Goal: Information Seeking & Learning: Learn about a topic

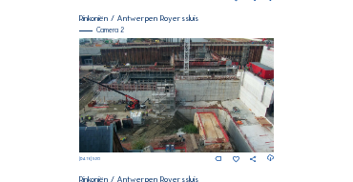
scroll to position [323, 0]
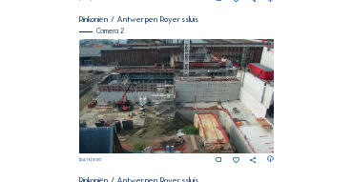
scroll to position [291, 0]
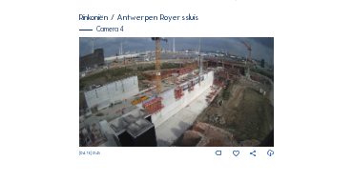
scroll to position [802, 0]
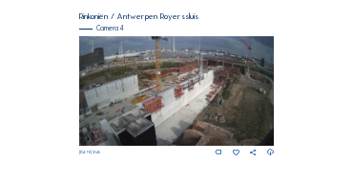
click at [204, 67] on img at bounding box center [177, 91] width 196 height 110
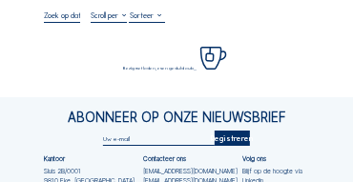
scroll to position [95, 0]
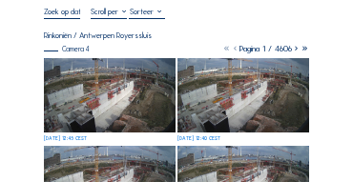
click at [143, 63] on img at bounding box center [110, 95] width 132 height 74
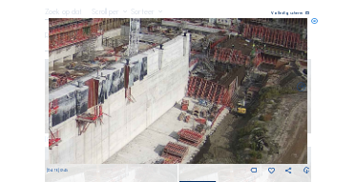
click at [151, 70] on img at bounding box center [179, 91] width 260 height 146
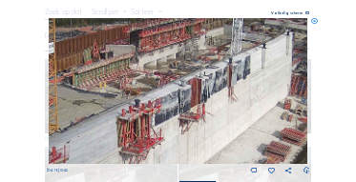
click at [229, 65] on img at bounding box center [179, 91] width 260 height 146
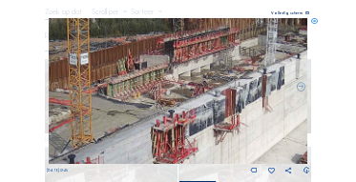
drag, startPoint x: 157, startPoint y: 58, endPoint x: 191, endPoint y: 69, distance: 35.9
click at [191, 69] on img at bounding box center [179, 91] width 260 height 146
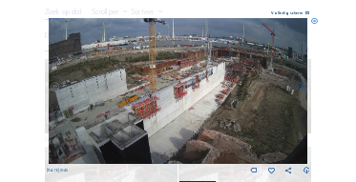
click at [315, 23] on icon at bounding box center [314, 21] width 7 height 7
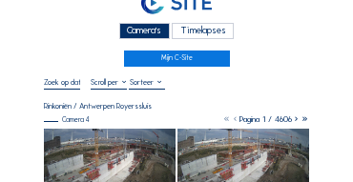
scroll to position [19, 0]
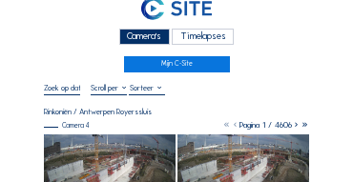
click at [129, 36] on div "Camera's" at bounding box center [144, 37] width 51 height 16
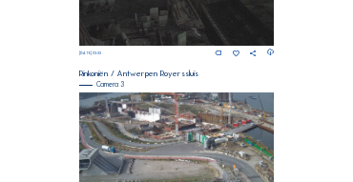
scroll to position [654, 0]
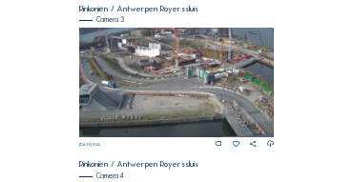
click at [122, 55] on img at bounding box center [177, 83] width 196 height 110
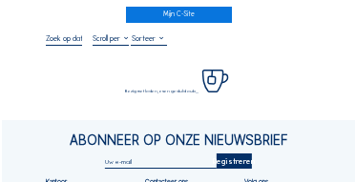
scroll to position [76, 0]
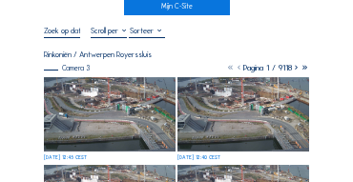
click at [82, 71] on div "Camera 3" at bounding box center [67, 68] width 46 height 7
click at [85, 87] on img at bounding box center [110, 114] width 132 height 74
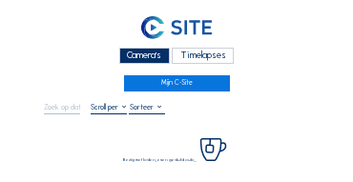
click at [147, 61] on div "Camera's" at bounding box center [144, 56] width 51 height 16
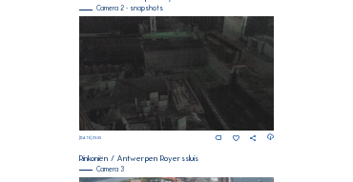
scroll to position [616, 0]
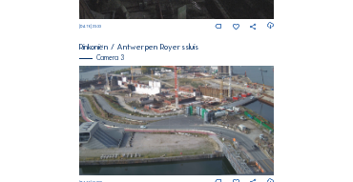
click at [151, 100] on img at bounding box center [177, 121] width 196 height 110
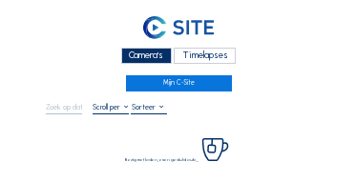
scroll to position [76, 0]
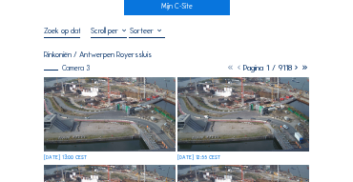
click at [109, 86] on img at bounding box center [110, 114] width 132 height 74
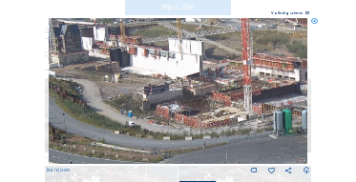
drag, startPoint x: 62, startPoint y: 52, endPoint x: 93, endPoint y: 88, distance: 47.4
click at [93, 88] on img at bounding box center [179, 91] width 260 height 146
drag, startPoint x: 47, startPoint y: 76, endPoint x: 132, endPoint y: 92, distance: 86.3
click at [132, 92] on div "Fr 10 Oct 2025 13:00" at bounding box center [178, 97] width 263 height 158
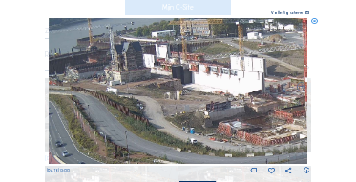
drag, startPoint x: 118, startPoint y: 85, endPoint x: 193, endPoint y: 103, distance: 76.6
click at [193, 103] on img at bounding box center [179, 91] width 260 height 146
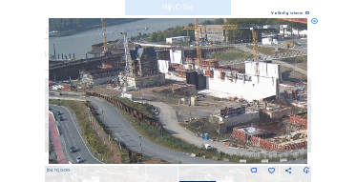
drag, startPoint x: 159, startPoint y: 95, endPoint x: 216, endPoint y: 103, distance: 56.8
click at [217, 103] on img at bounding box center [179, 91] width 260 height 146
drag, startPoint x: 156, startPoint y: 99, endPoint x: 258, endPoint y: 100, distance: 102.1
click at [258, 100] on img at bounding box center [179, 91] width 260 height 146
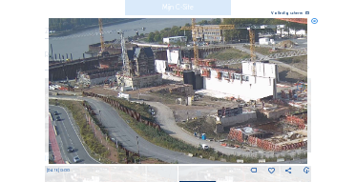
drag, startPoint x: 258, startPoint y: 79, endPoint x: 159, endPoint y: 73, distance: 98.5
click at [159, 73] on img at bounding box center [179, 91] width 260 height 146
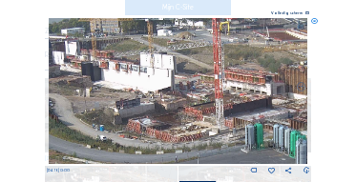
drag, startPoint x: 249, startPoint y: 101, endPoint x: 157, endPoint y: 88, distance: 93.6
click at [157, 88] on img at bounding box center [179, 91] width 260 height 146
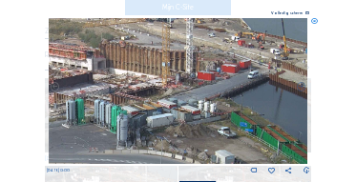
drag, startPoint x: 270, startPoint y: 102, endPoint x: 183, endPoint y: 91, distance: 87.6
click at [183, 91] on img at bounding box center [179, 91] width 260 height 146
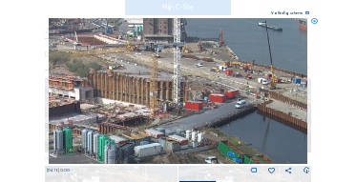
drag, startPoint x: 191, startPoint y: 94, endPoint x: 157, endPoint y: 99, distance: 34.8
click at [158, 99] on img at bounding box center [179, 91] width 260 height 146
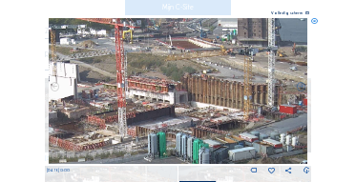
drag, startPoint x: 147, startPoint y: 89, endPoint x: 242, endPoint y: 119, distance: 99.3
click at [242, 119] on img at bounding box center [179, 91] width 260 height 146
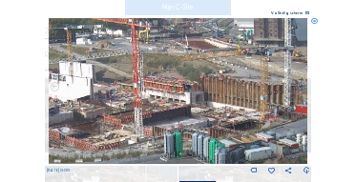
drag, startPoint x: 220, startPoint y: 95, endPoint x: 233, endPoint y: 127, distance: 35.1
click at [233, 127] on img at bounding box center [179, 91] width 260 height 146
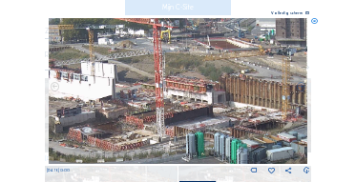
click at [227, 105] on img at bounding box center [179, 91] width 260 height 146
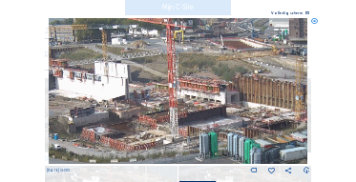
drag, startPoint x: 239, startPoint y: 104, endPoint x: 257, endPoint y: 113, distance: 20.1
click at [285, 120] on img at bounding box center [179, 91] width 260 height 146
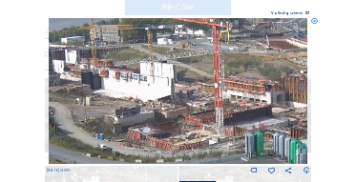
drag, startPoint x: 209, startPoint y: 97, endPoint x: 222, endPoint y: 126, distance: 31.6
click at [223, 126] on img at bounding box center [179, 91] width 260 height 146
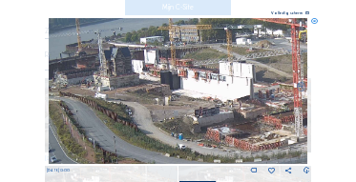
click at [267, 125] on img at bounding box center [179, 91] width 260 height 146
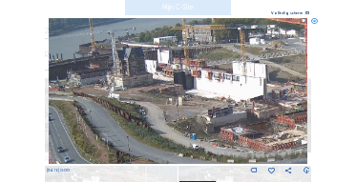
drag, startPoint x: 216, startPoint y: 118, endPoint x: 228, endPoint y: 133, distance: 18.9
click at [230, 137] on img at bounding box center [179, 91] width 260 height 146
